Goal: Information Seeking & Learning: Check status

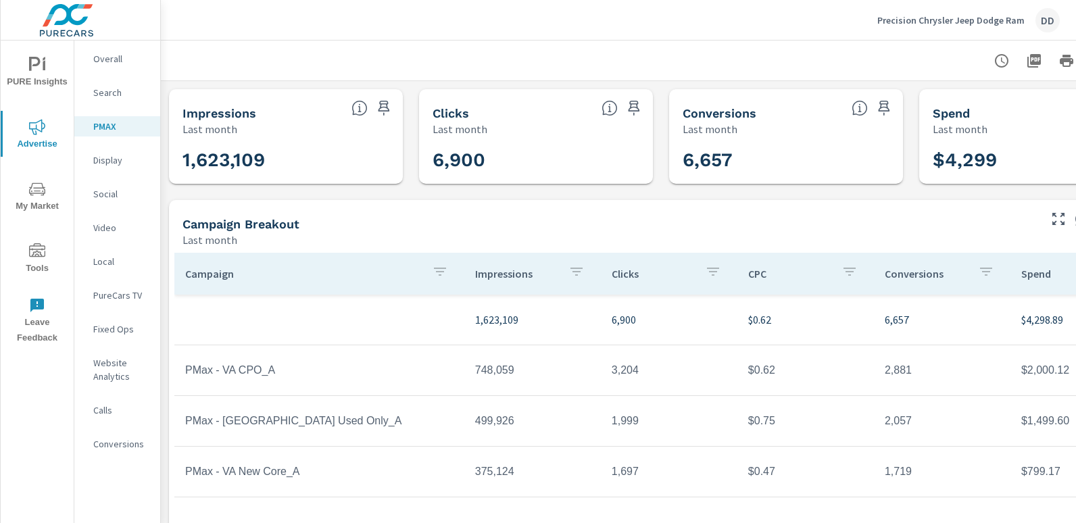
click at [1043, 20] on div "DD" at bounding box center [1047, 20] width 24 height 24
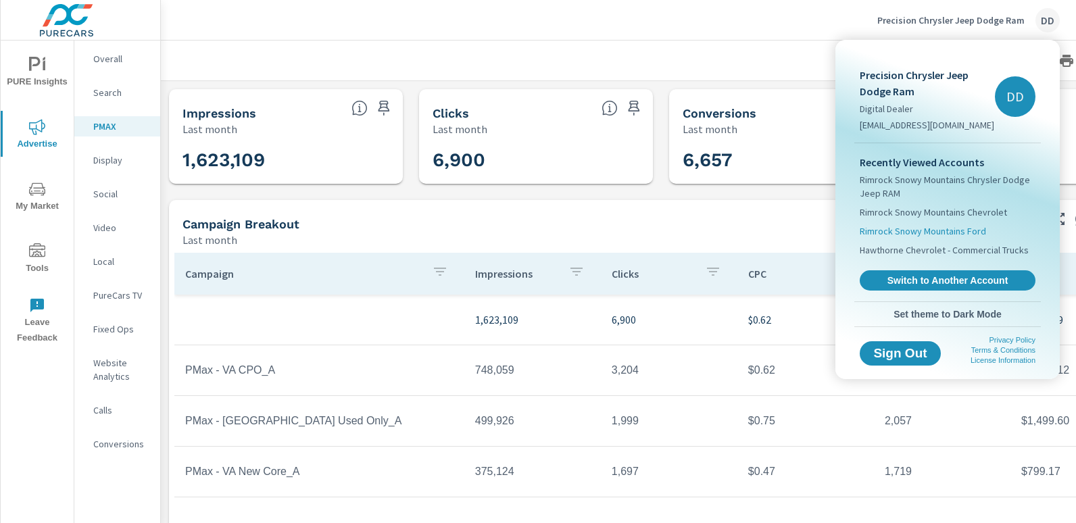
click at [955, 227] on span "Rimrock Snowy Mountains Ford" at bounding box center [923, 231] width 126 height 14
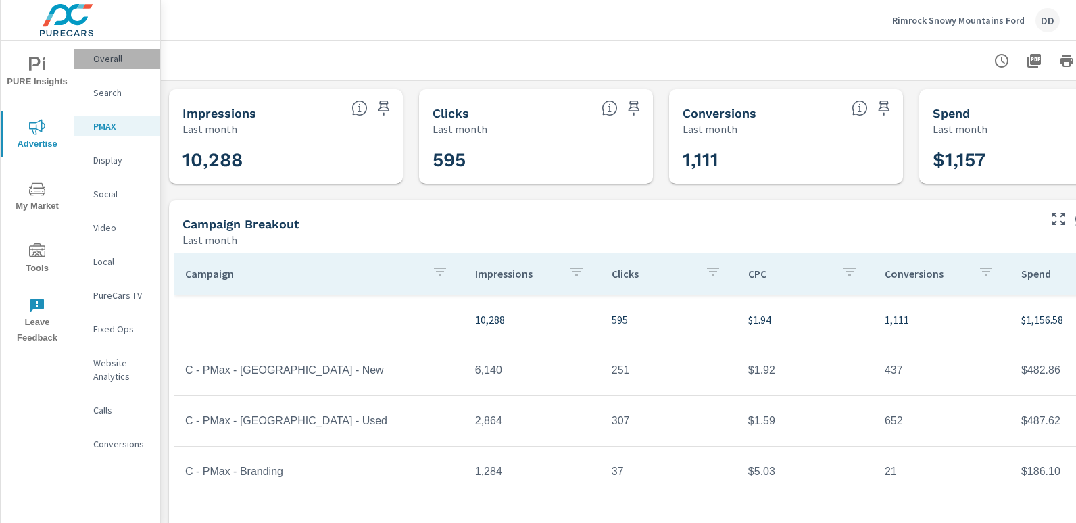
click at [119, 53] on p "Overall" at bounding box center [121, 59] width 56 height 14
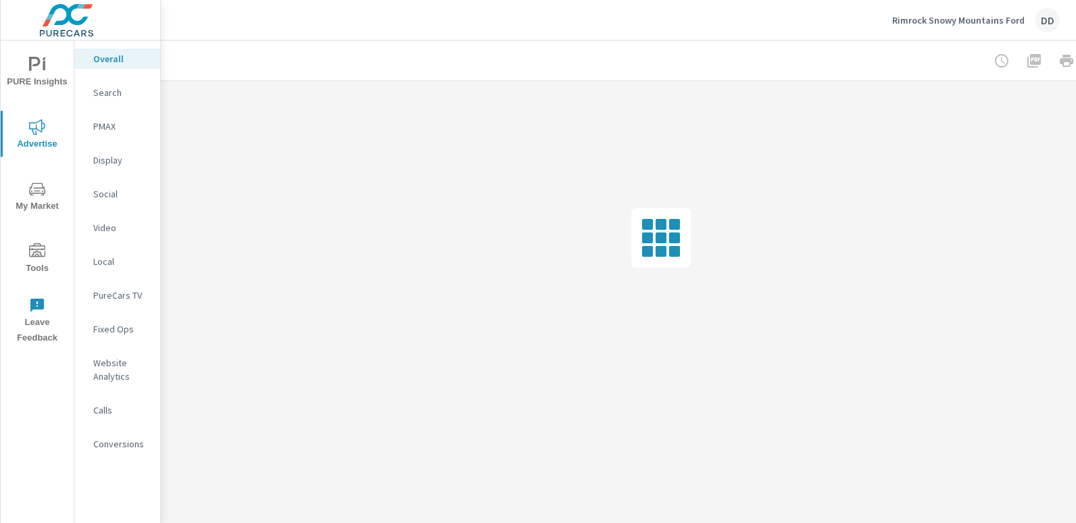
click at [576, 185] on div at bounding box center [661, 238] width 1000 height 314
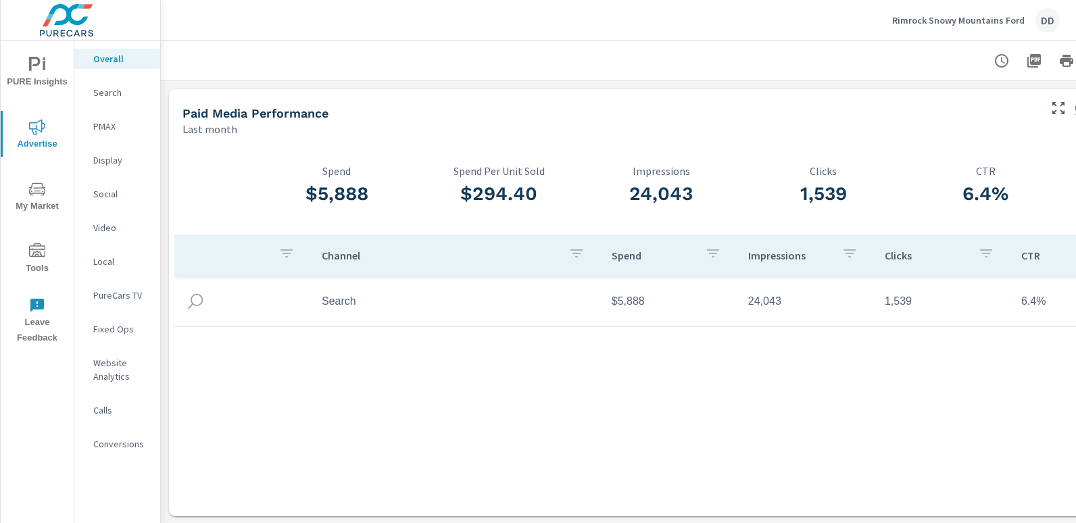
scroll to position [0, 95]
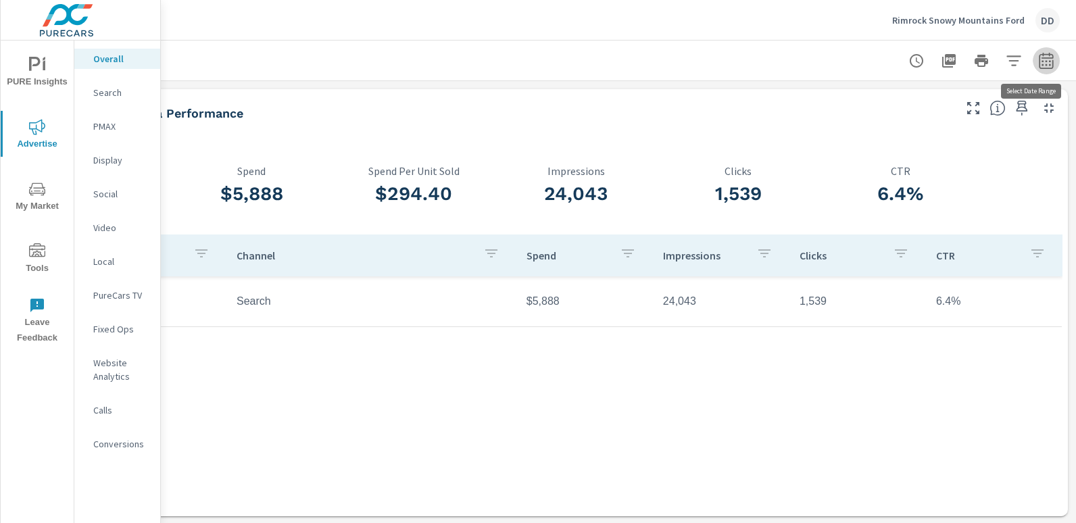
click at [1039, 68] on icon "button" at bounding box center [1046, 60] width 14 height 16
select select "Last month"
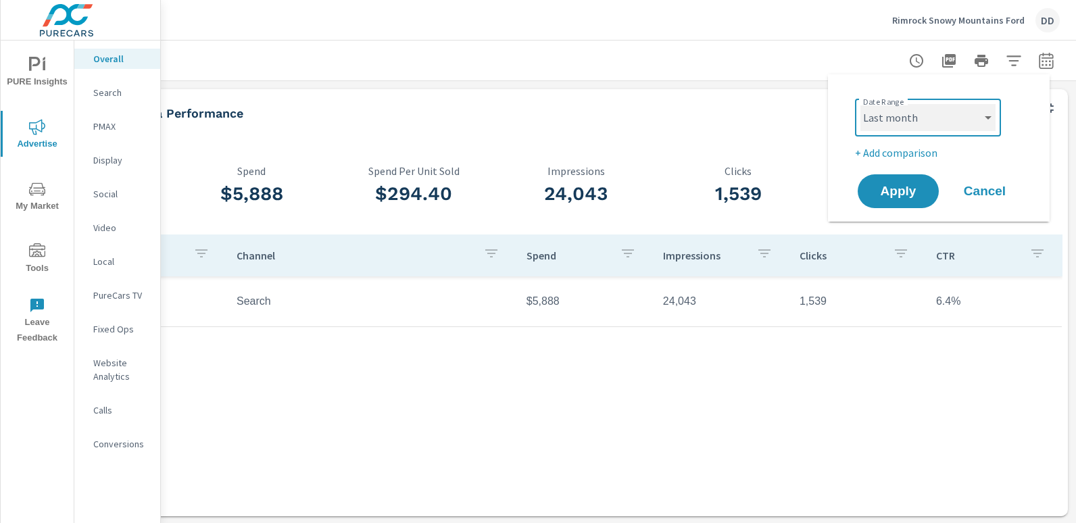
click at [943, 122] on select "Custom [DATE] Last week Last 7 days Last 14 days Last 30 days Last 45 days Last…" at bounding box center [927, 117] width 135 height 27
click at [860, 104] on select "Custom [DATE] Last week Last 7 days Last 14 days Last 30 days Last 45 days Last…" at bounding box center [927, 117] width 135 height 27
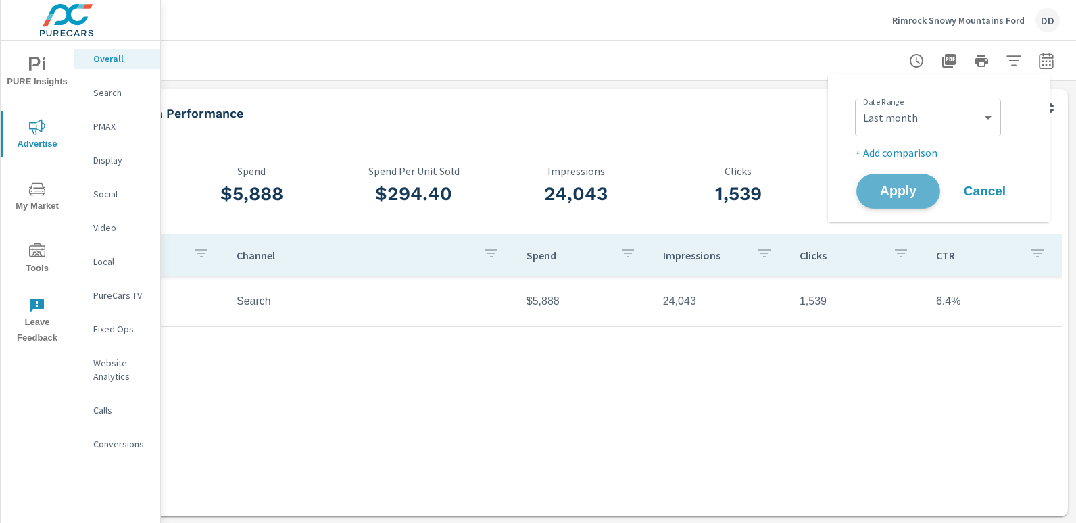
click at [893, 189] on span "Apply" at bounding box center [897, 191] width 55 height 13
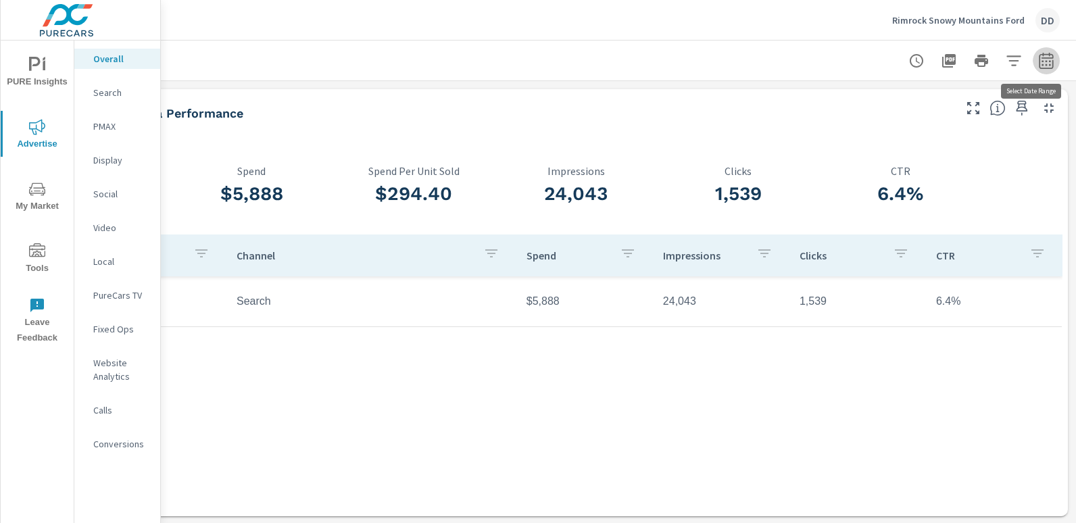
click at [1044, 59] on button "button" at bounding box center [1046, 60] width 27 height 27
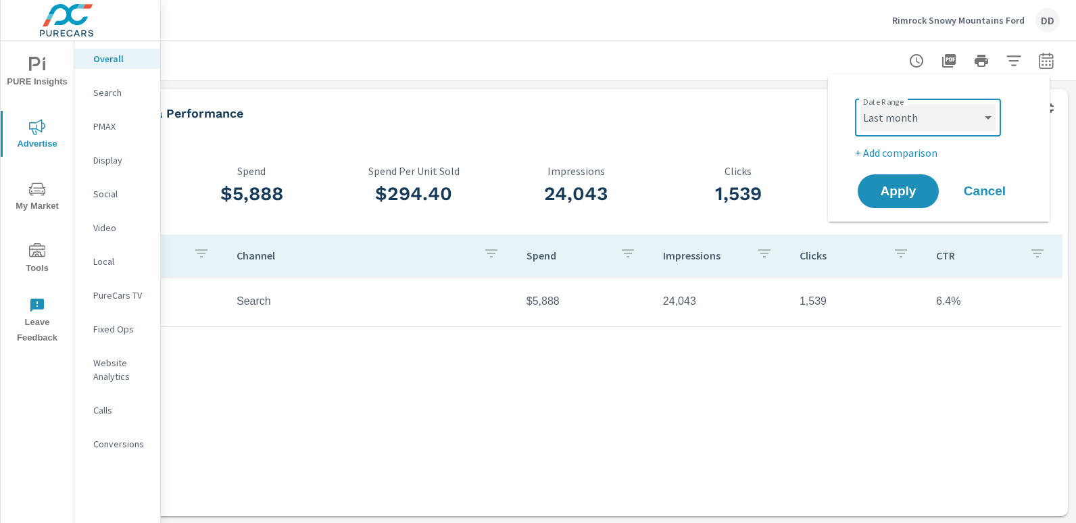
click at [952, 112] on select "Custom [DATE] Last week Last 7 days Last 14 days Last 30 days Last 45 days Last…" at bounding box center [927, 117] width 135 height 27
click at [860, 104] on select "Custom [DATE] Last week Last 7 days Last 14 days Last 30 days Last 45 days Last…" at bounding box center [927, 117] width 135 height 27
select select "Month to date"
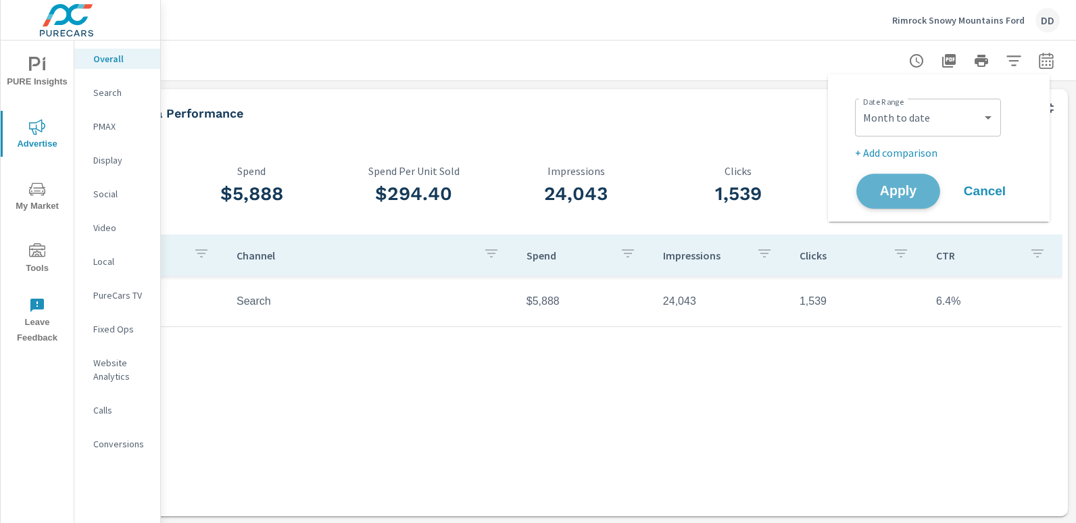
click at [901, 186] on span "Apply" at bounding box center [897, 191] width 55 height 13
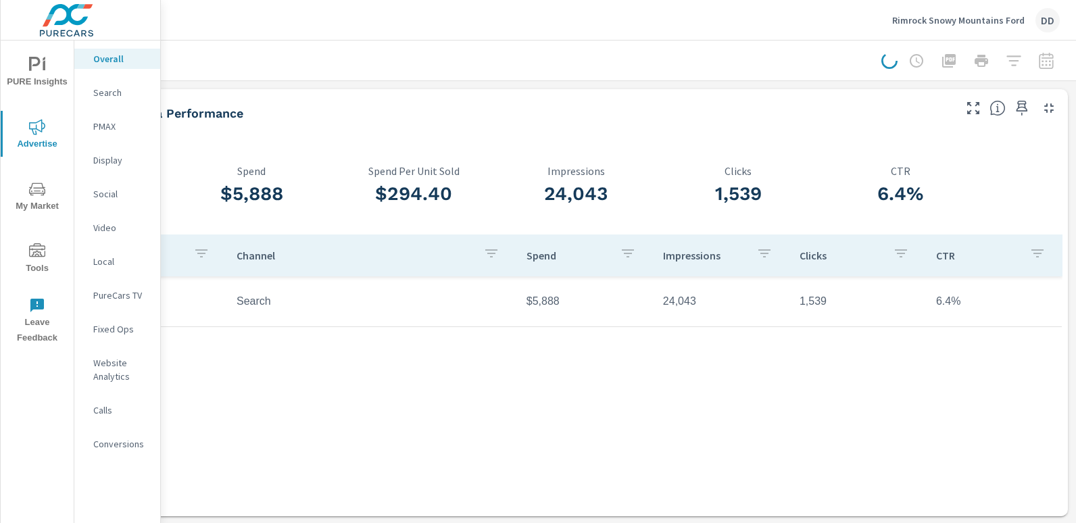
scroll to position [0, 85]
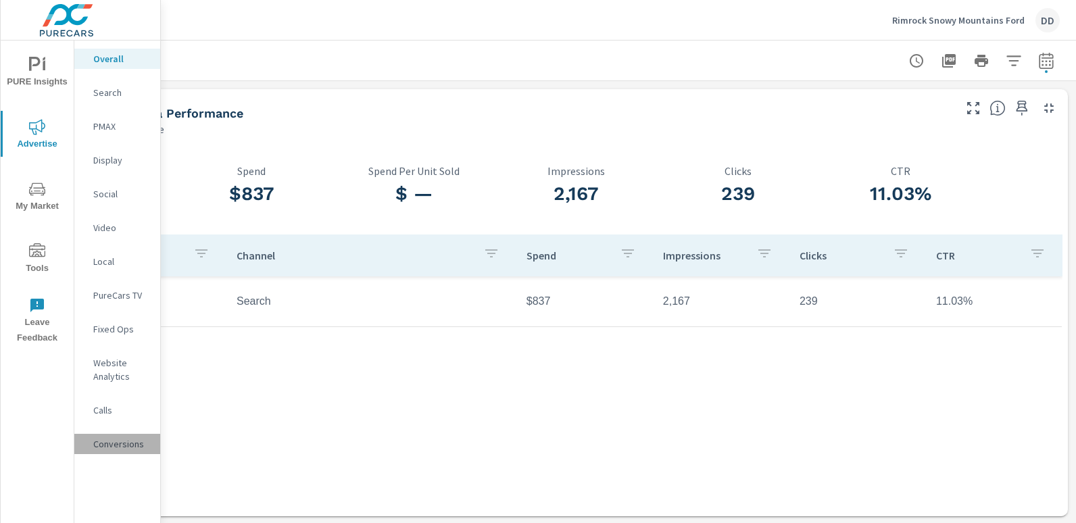
click at [126, 450] on p "Conversions" at bounding box center [121, 444] width 56 height 14
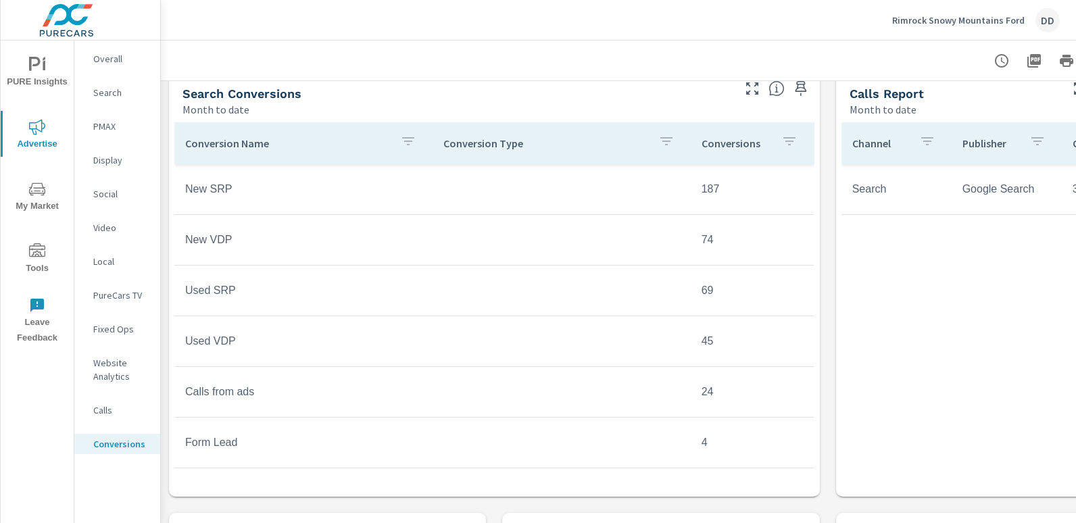
scroll to position [583, 0]
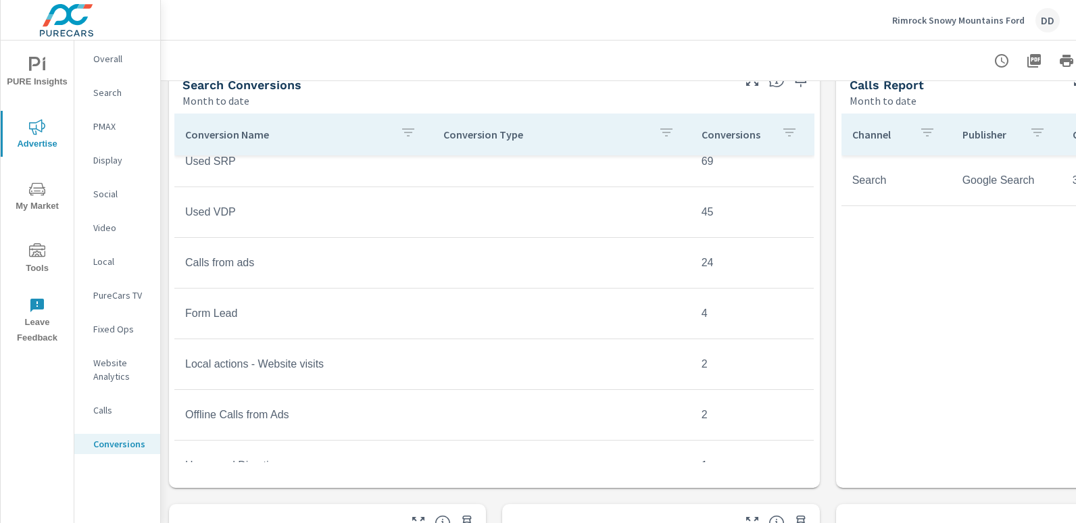
scroll to position [123, 0]
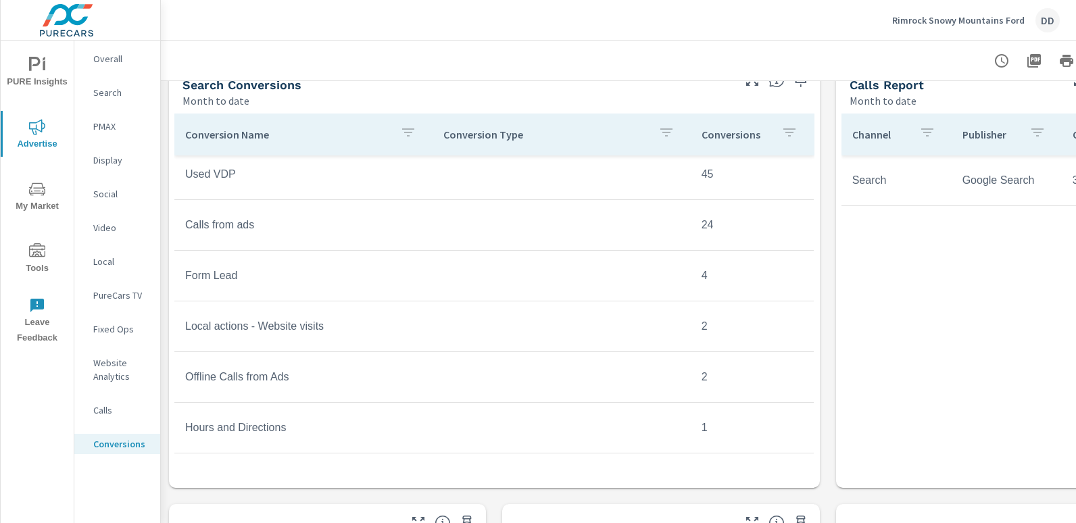
scroll to position [201, 0]
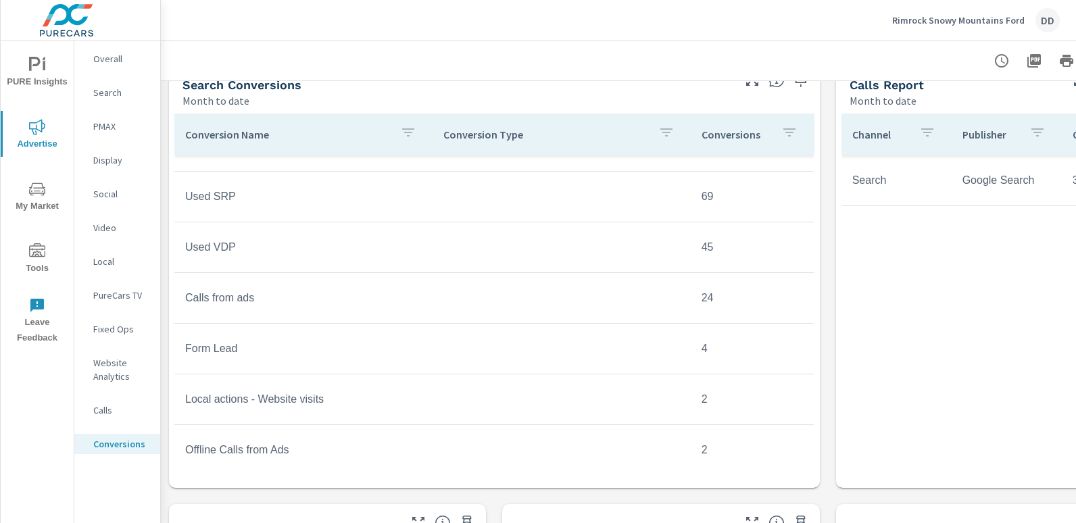
scroll to position [24, 0]
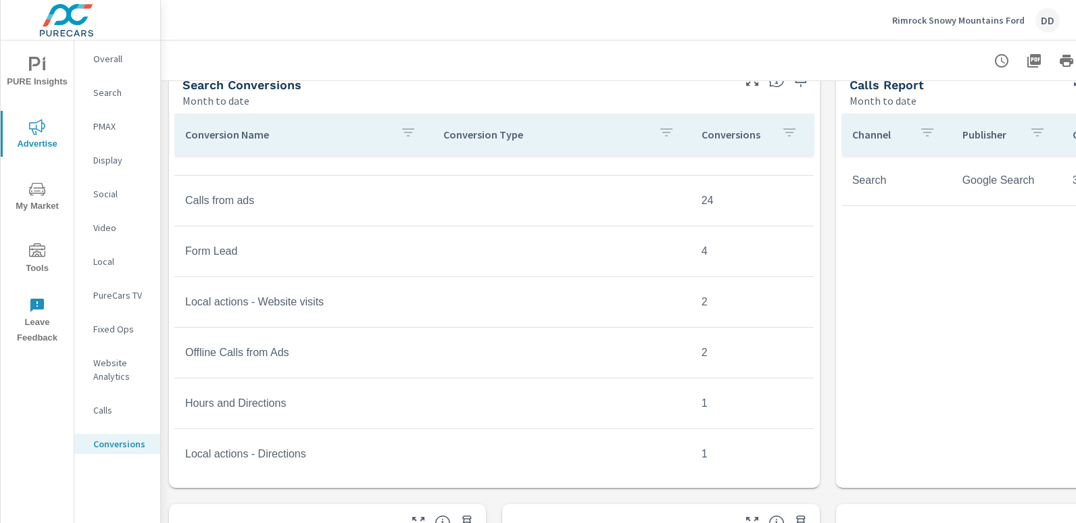
scroll to position [201, 0]
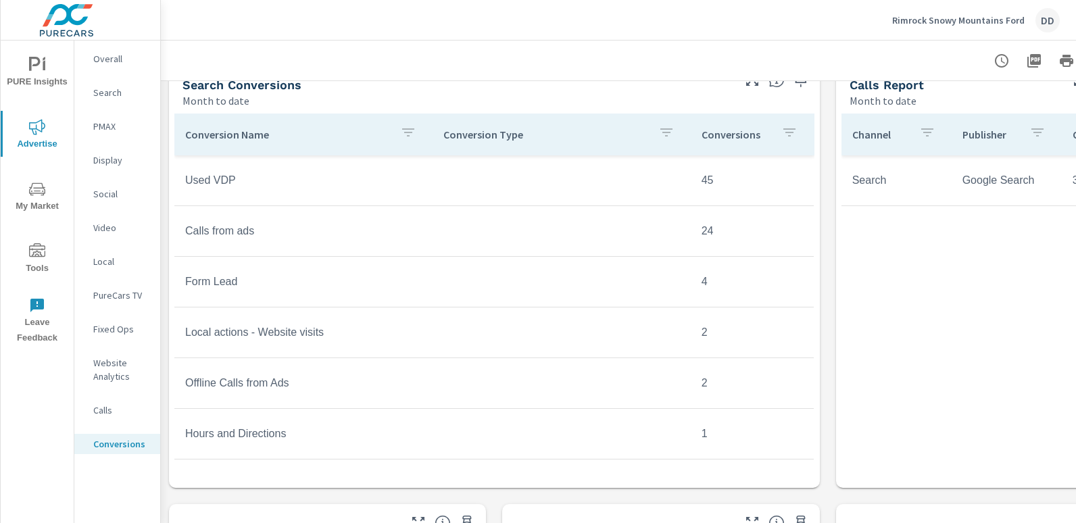
scroll to position [77, 0]
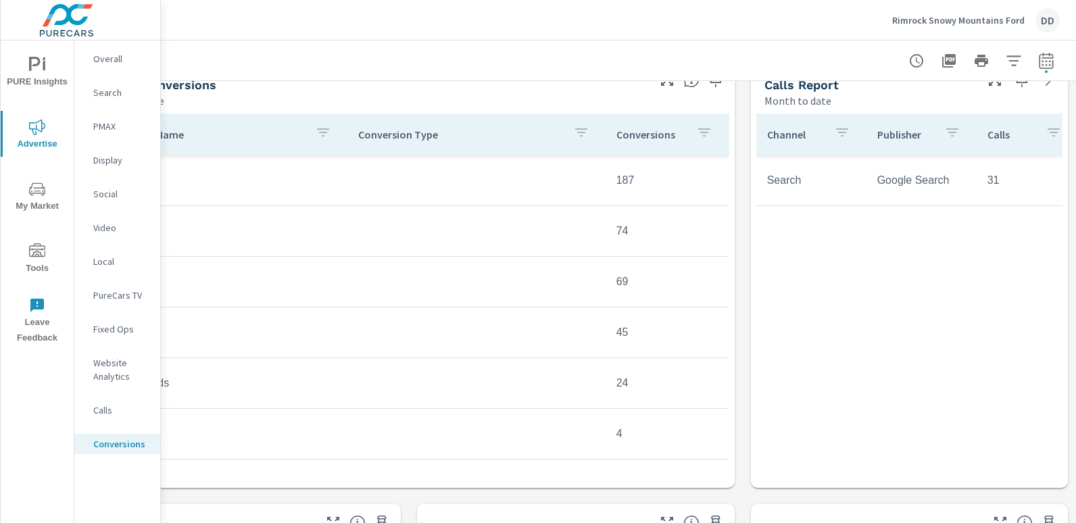
scroll to position [583, 0]
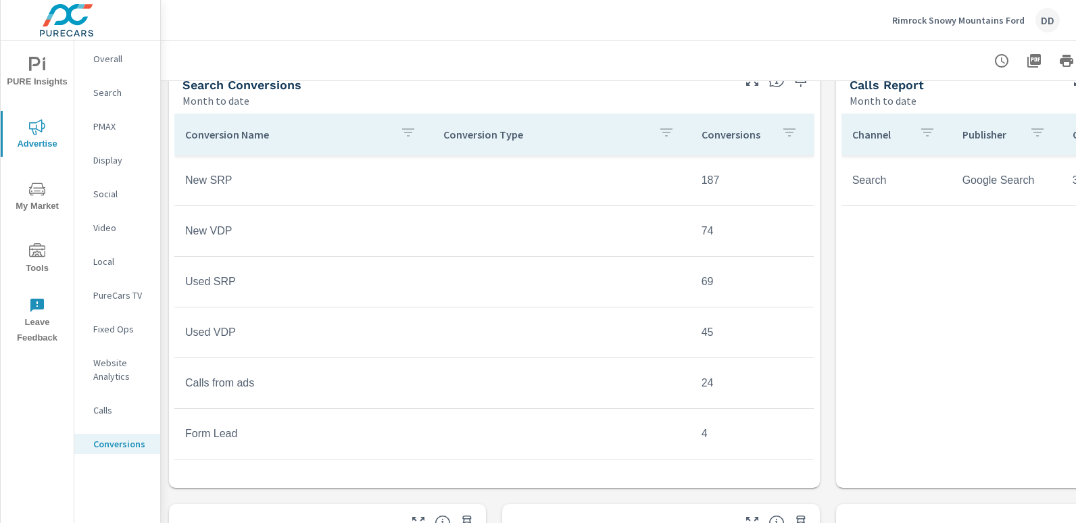
scroll to position [201, 0]
click at [1050, 14] on div "DD" at bounding box center [1047, 20] width 24 height 24
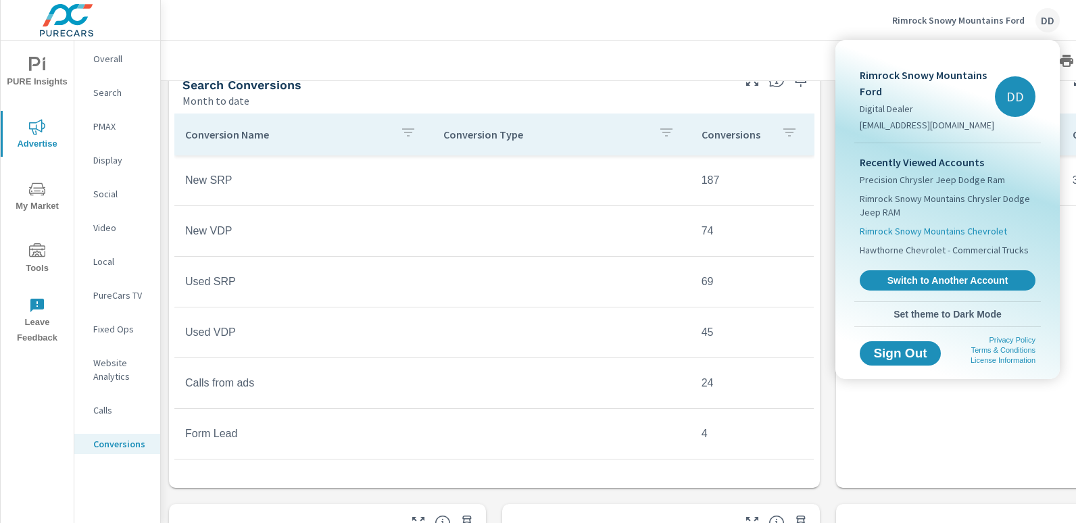
click at [968, 222] on li "Rimrock Snowy Mountains Chevrolet" at bounding box center [948, 231] width 176 height 19
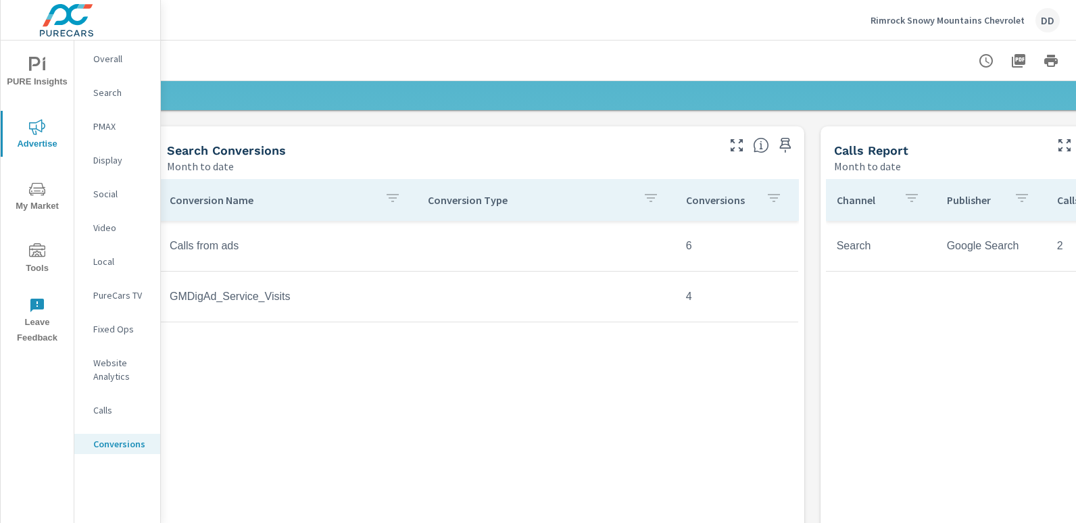
scroll to position [517, 0]
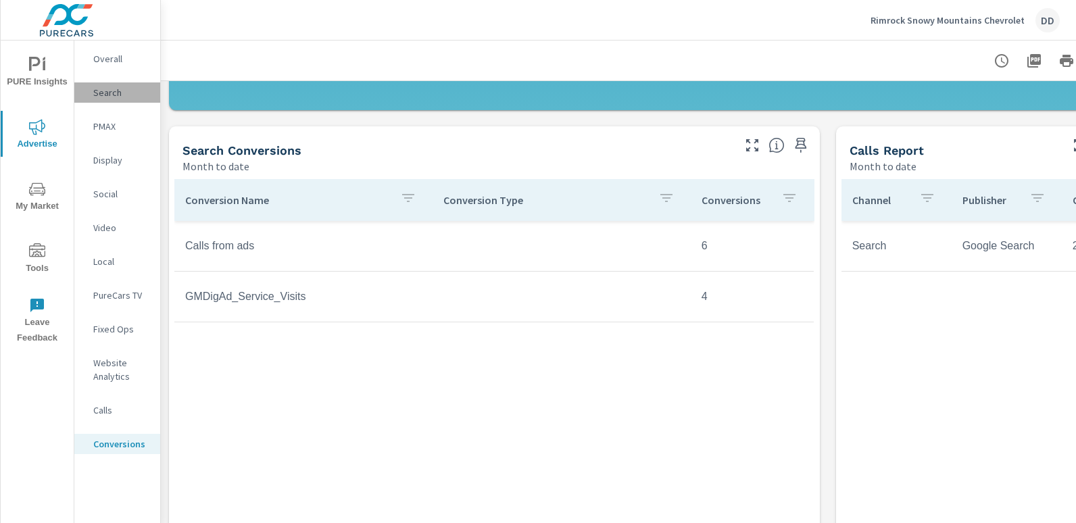
click at [122, 91] on p "Search" at bounding box center [121, 93] width 56 height 14
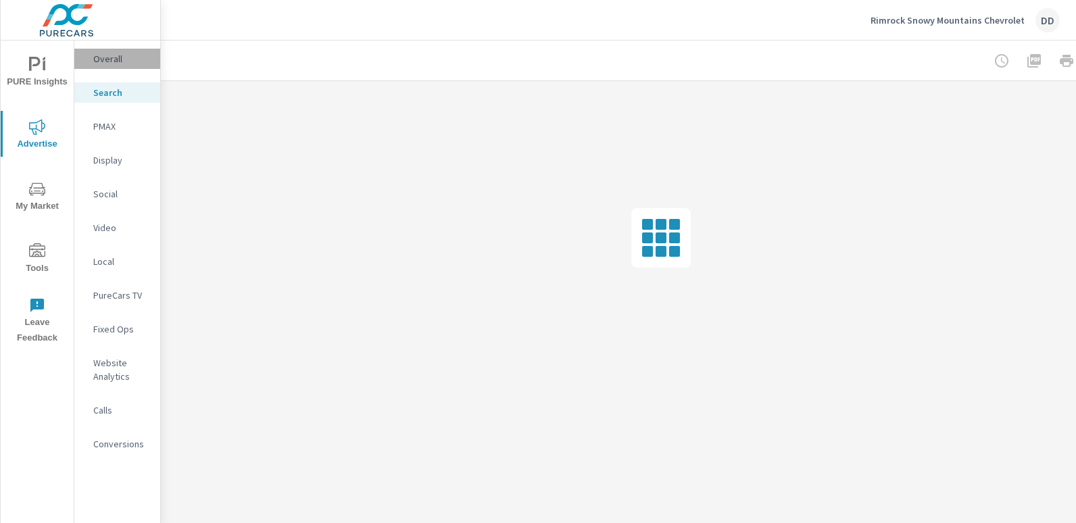
click at [114, 56] on p "Overall" at bounding box center [121, 59] width 56 height 14
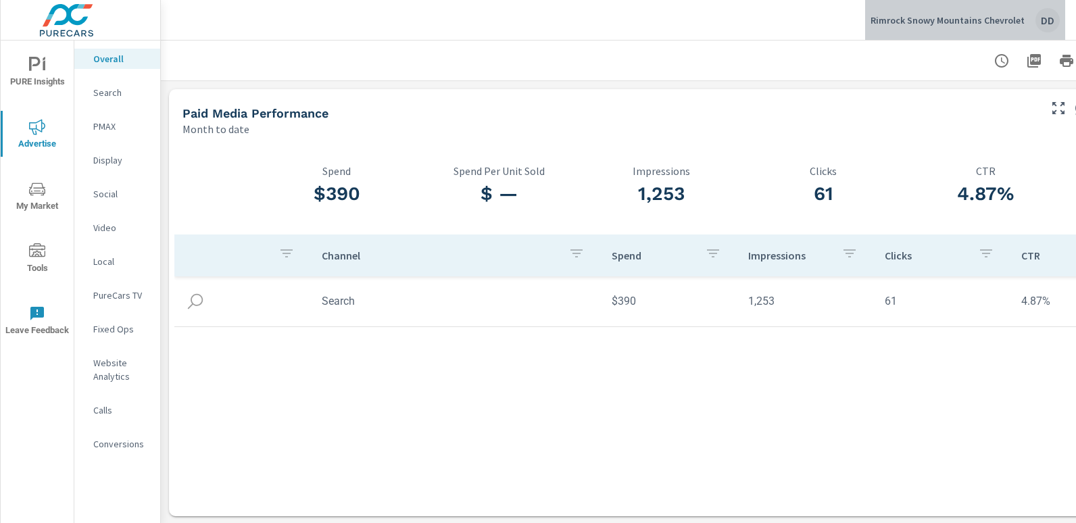
click at [1050, 18] on div "DD" at bounding box center [1047, 20] width 24 height 24
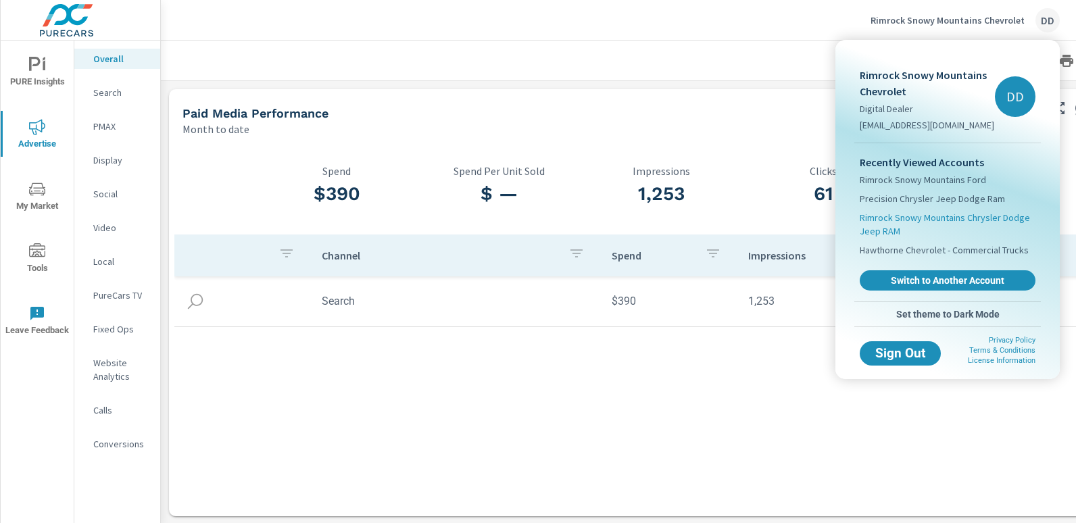
click at [973, 214] on span "Rimrock Snowy Mountains Chrysler Dodge Jeep RAM" at bounding box center [948, 224] width 176 height 27
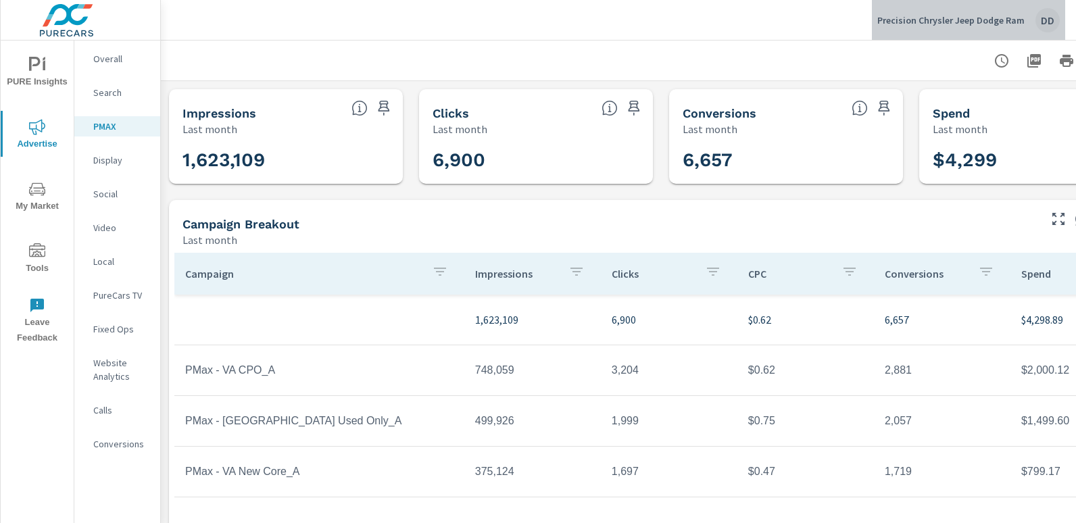
click at [1045, 22] on div "DD" at bounding box center [1047, 20] width 24 height 24
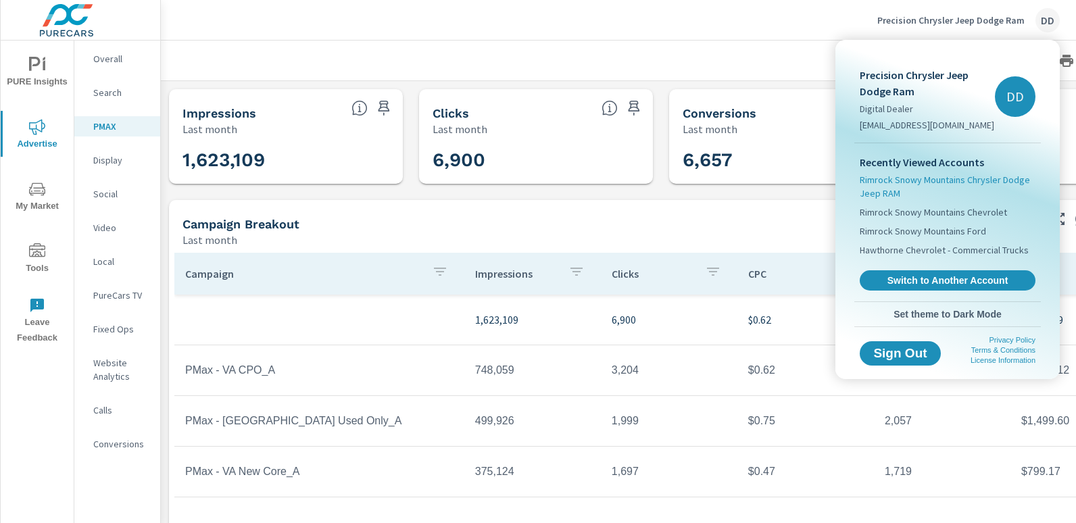
click at [956, 183] on span "Rimrock Snowy Mountains Chrysler Dodge Jeep RAM" at bounding box center [948, 186] width 176 height 27
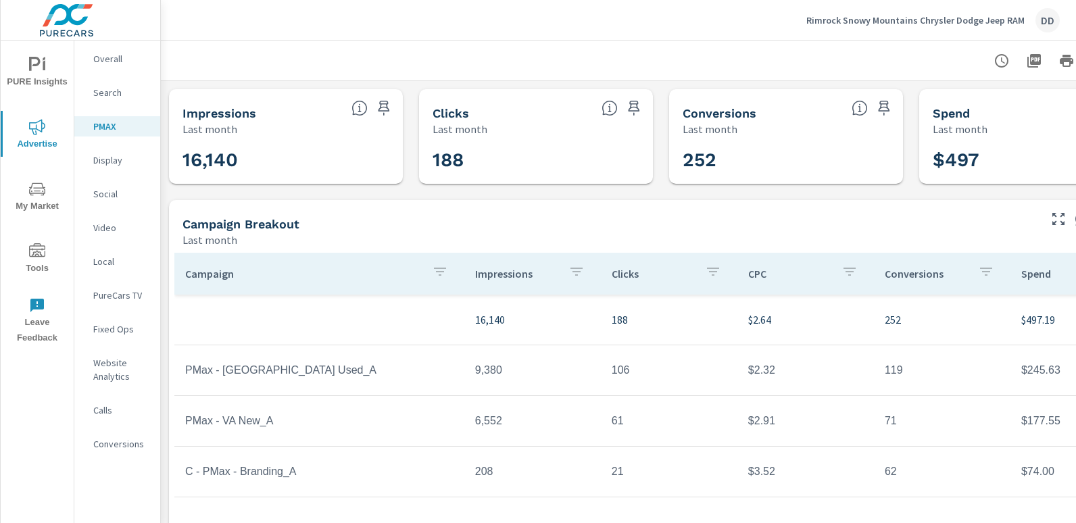
scroll to position [0, 95]
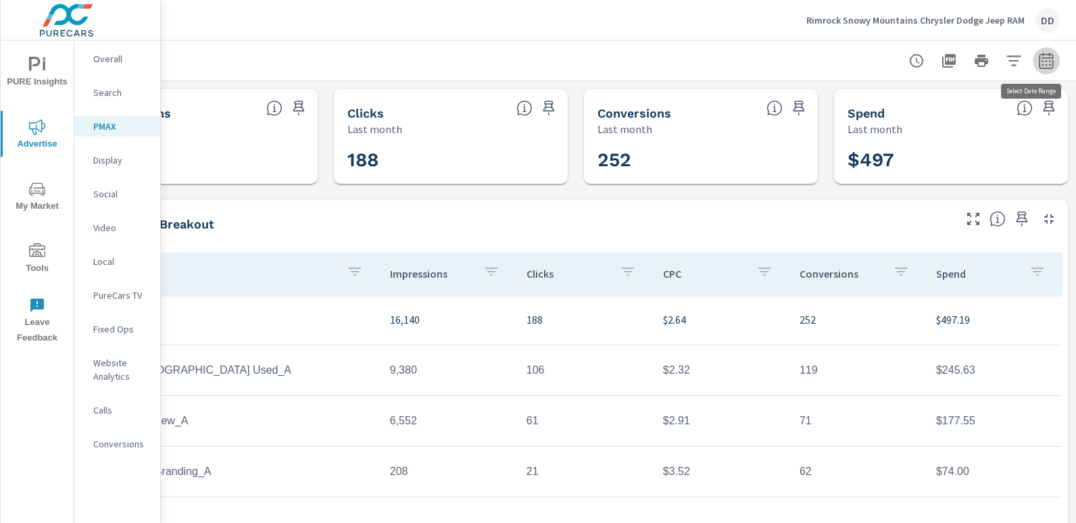
click at [1040, 59] on icon "button" at bounding box center [1046, 61] width 16 height 16
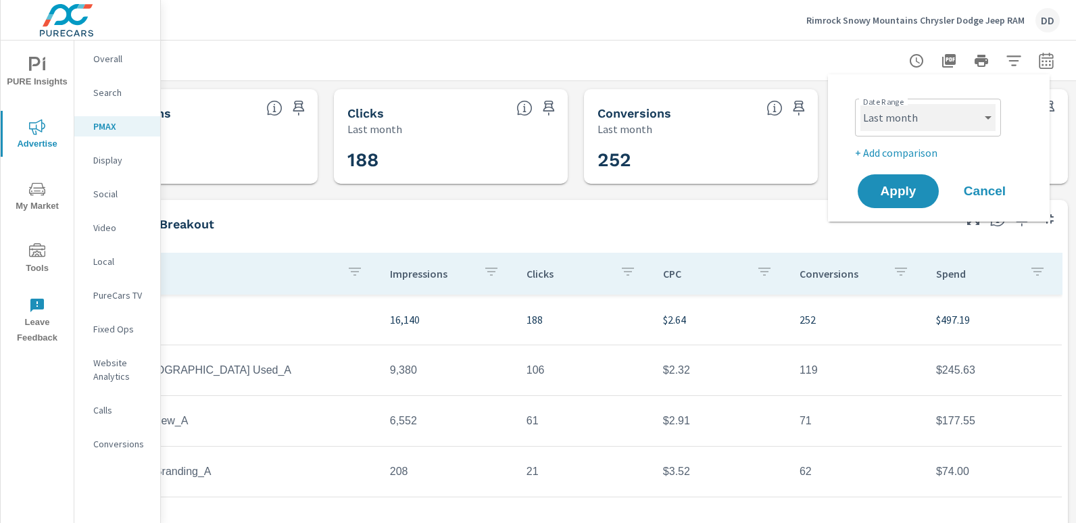
click at [960, 118] on select "Custom [DATE] Last week Last 7 days Last 14 days Last 30 days Last 45 days Last…" at bounding box center [927, 117] width 135 height 27
click at [860, 104] on select "Custom [DATE] Last week Last 7 days Last 14 days Last 30 days Last 45 days Last…" at bounding box center [927, 117] width 135 height 27
select select "Month to date"
click at [901, 198] on span "Apply" at bounding box center [897, 191] width 55 height 13
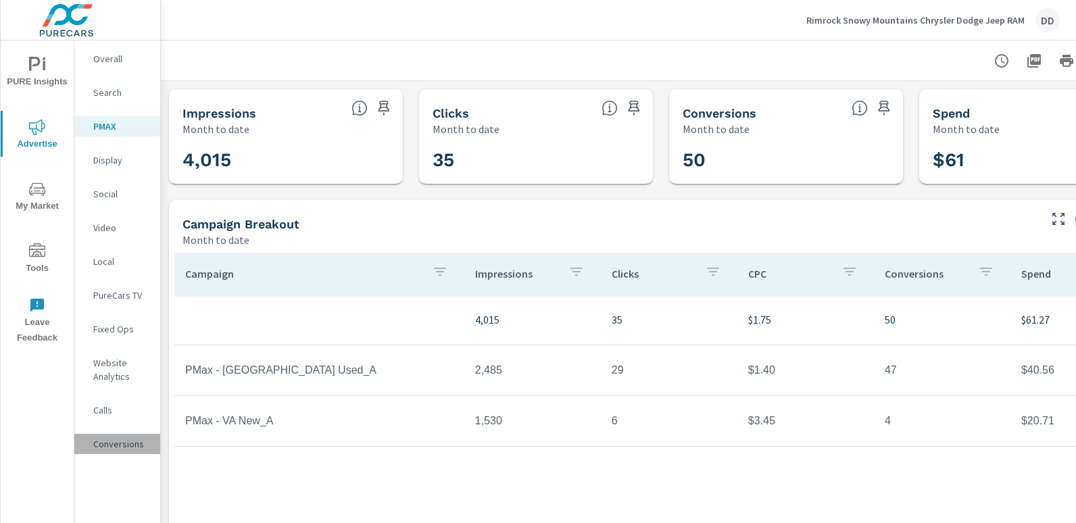
click at [140, 439] on p "Conversions" at bounding box center [121, 444] width 56 height 14
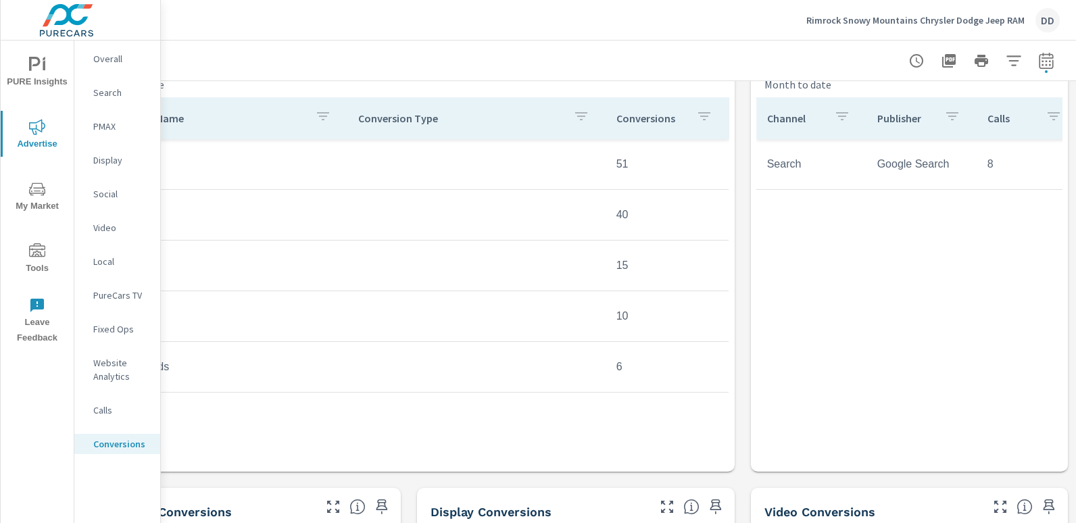
scroll to position [599, 0]
